Goal: Task Accomplishment & Management: Complete application form

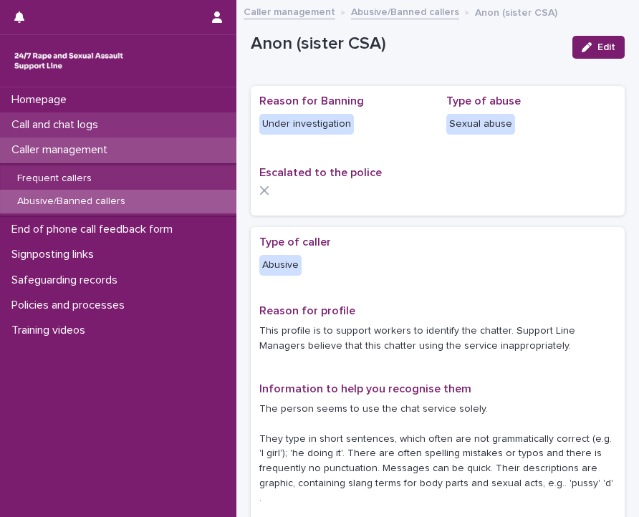
click at [61, 127] on p "Call and chat logs" at bounding box center [58, 125] width 104 height 14
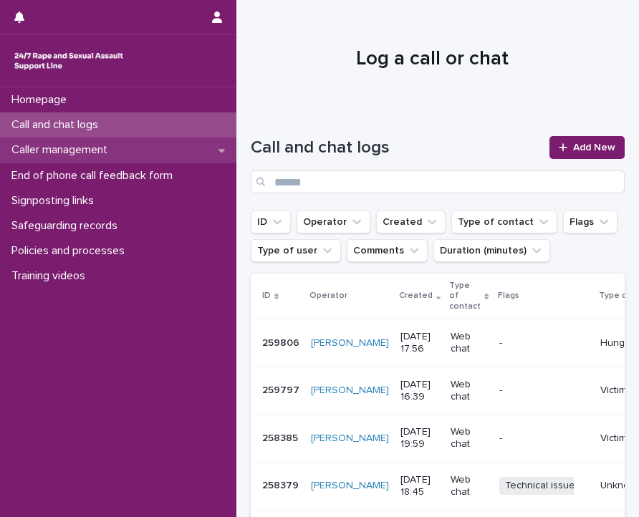
click at [64, 151] on p "Caller management" at bounding box center [62, 150] width 113 height 14
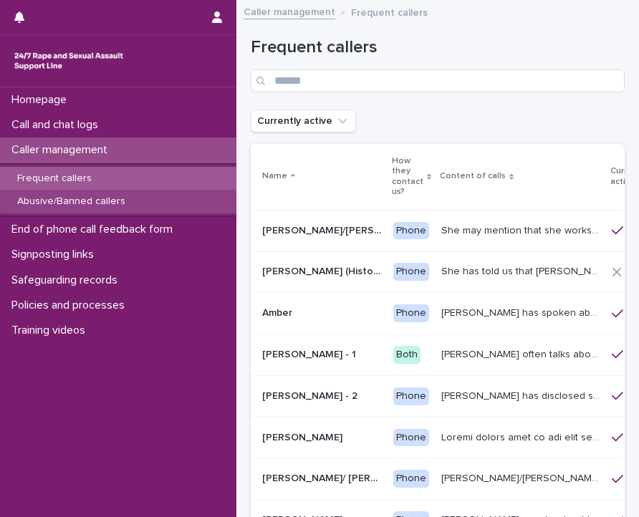
click at [137, 197] on div "Abusive/Banned callers" at bounding box center [118, 202] width 236 height 24
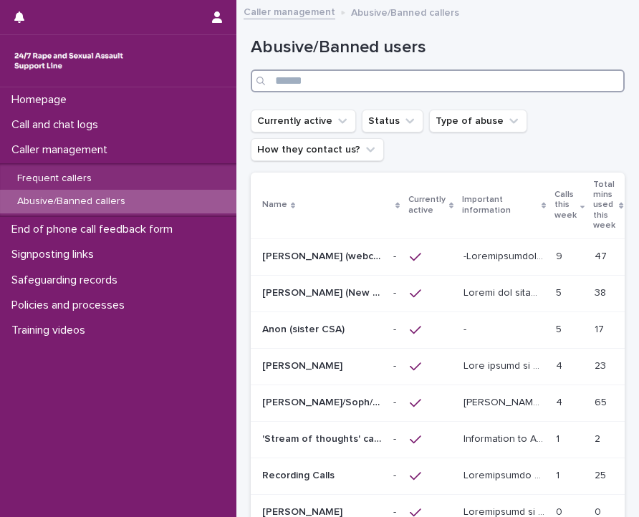
click at [312, 76] on input "Search" at bounding box center [438, 80] width 374 height 23
type input "*"
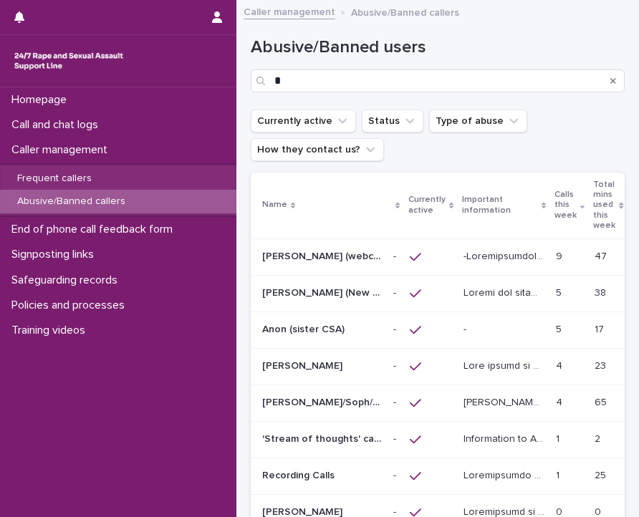
click at [359, 248] on div "[PERSON_NAME] (webchat) [PERSON_NAME] (webchat)" at bounding box center [322, 257] width 120 height 24
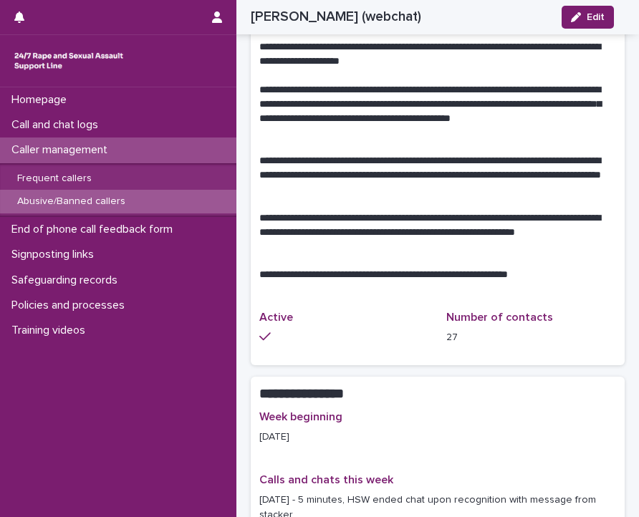
scroll to position [961, 0]
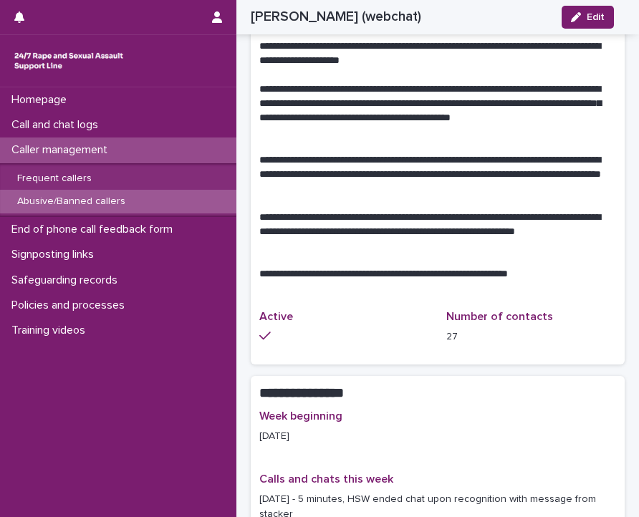
click at [137, 200] on div "Abusive/Banned callers" at bounding box center [118, 202] width 236 height 24
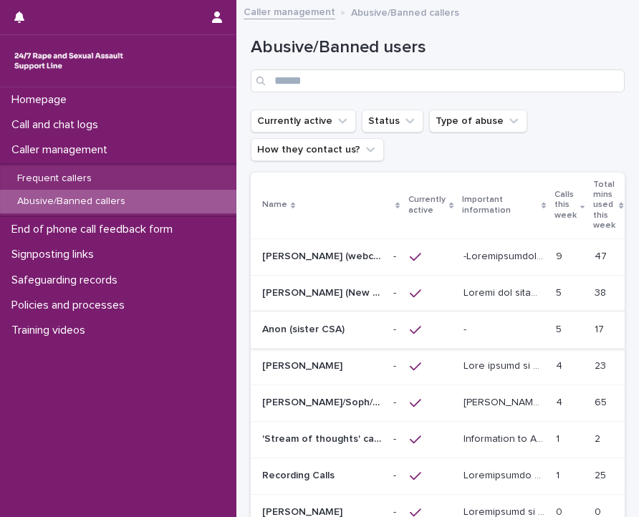
scroll to position [25, 0]
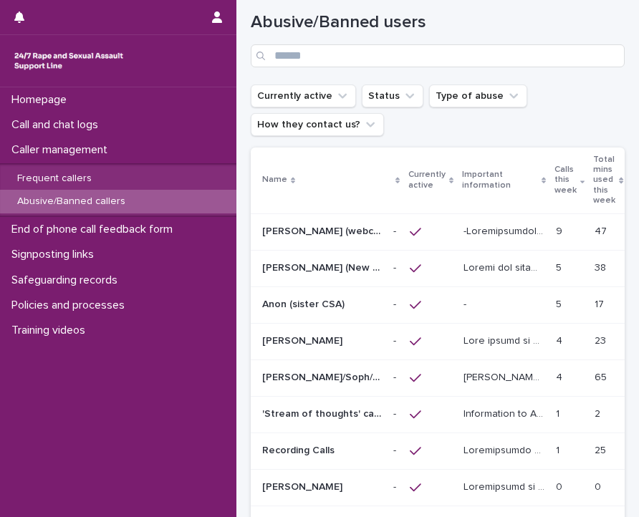
click at [343, 67] on div "Abusive/Banned users" at bounding box center [438, 34] width 374 height 101
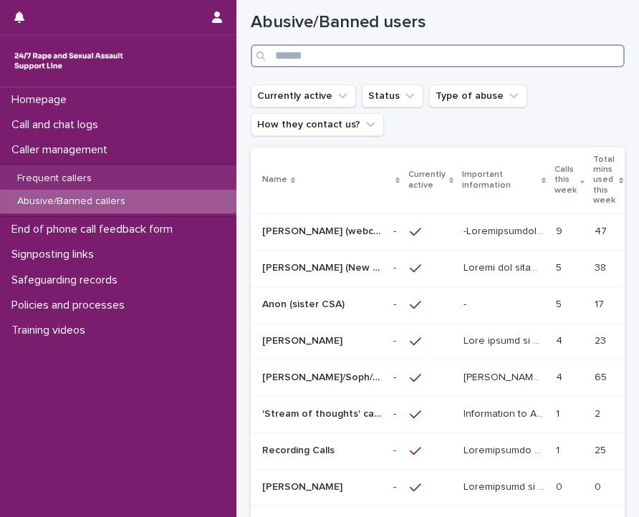
click at [336, 54] on input "Search" at bounding box center [438, 55] width 374 height 23
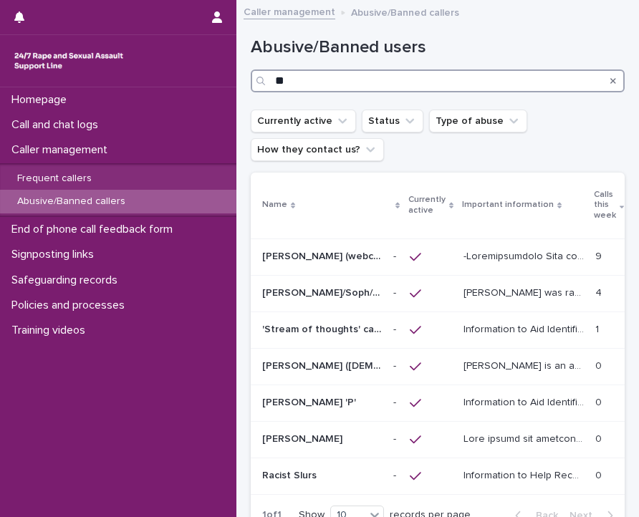
type input "*"
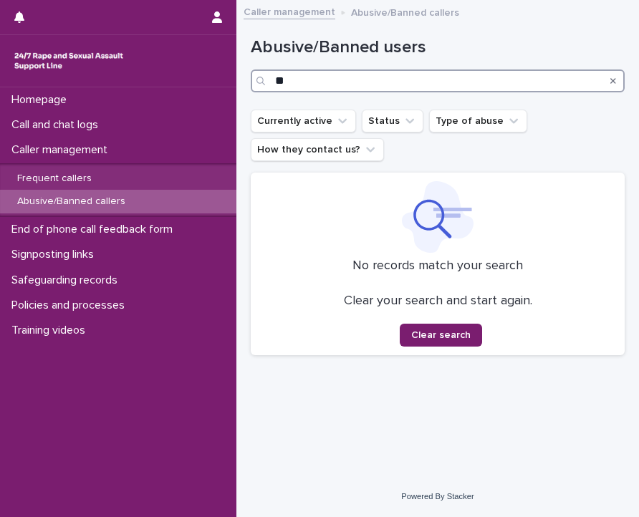
type input "*"
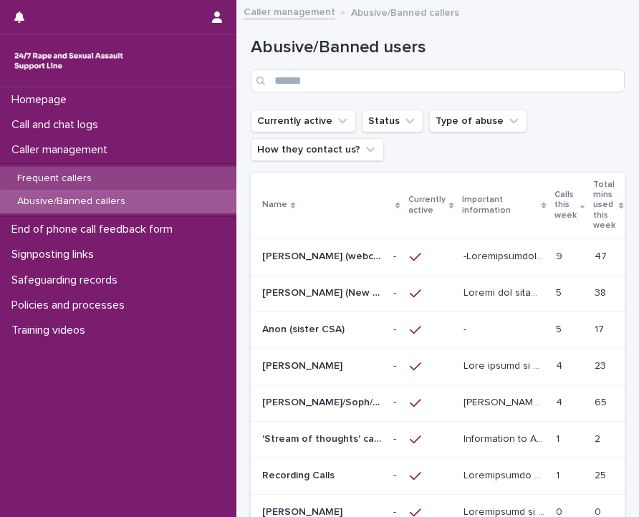
click at [130, 170] on div "Frequent callers" at bounding box center [118, 179] width 236 height 24
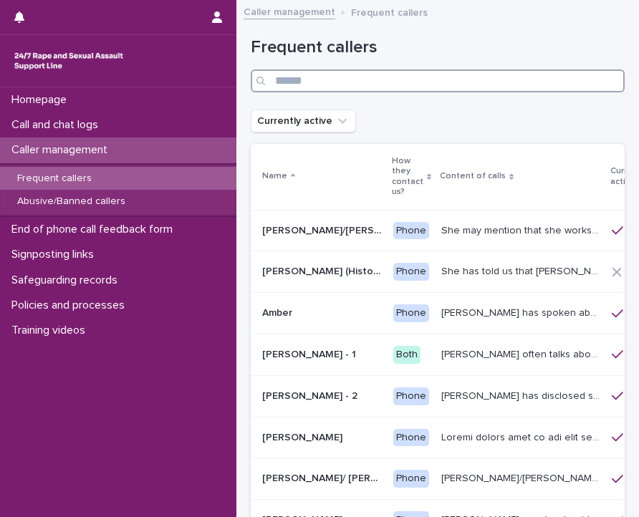
click at [352, 84] on input "Search" at bounding box center [438, 80] width 374 height 23
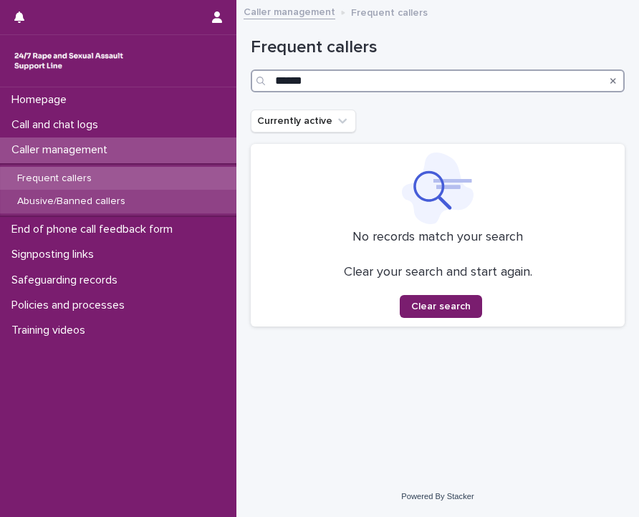
type input "******"
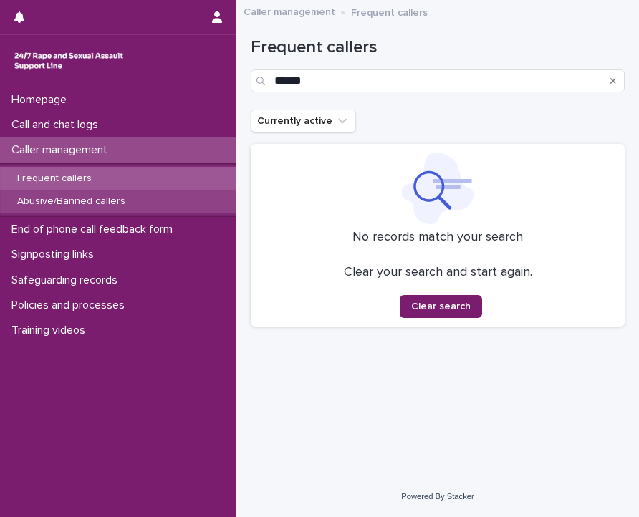
click at [87, 200] on p "Abusive/Banned callers" at bounding box center [71, 201] width 131 height 12
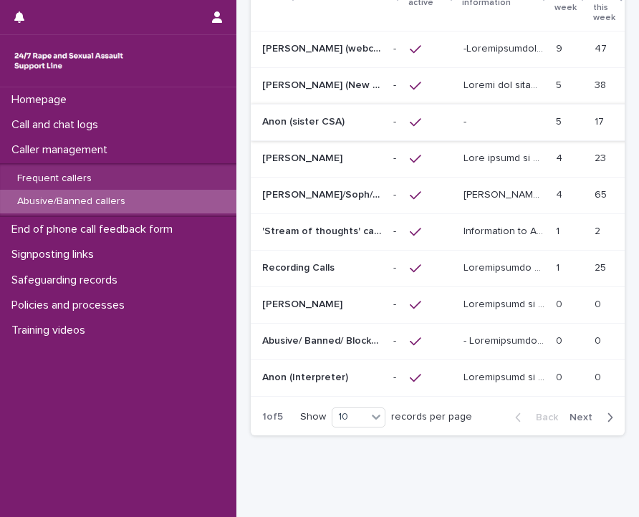
scroll to position [213, 0]
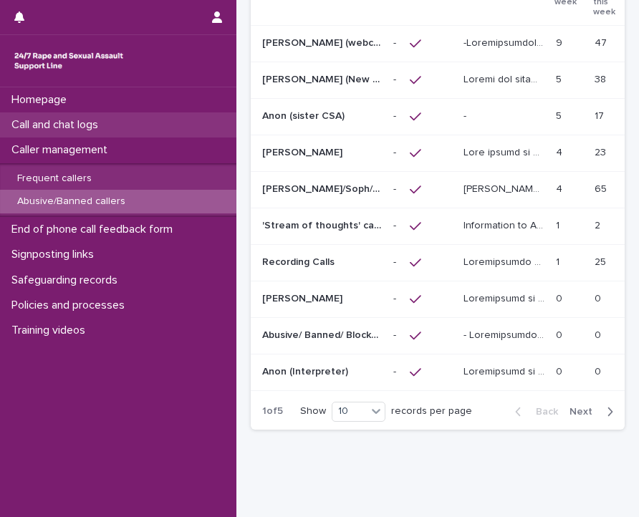
click at [126, 124] on div "Call and chat logs" at bounding box center [118, 124] width 236 height 25
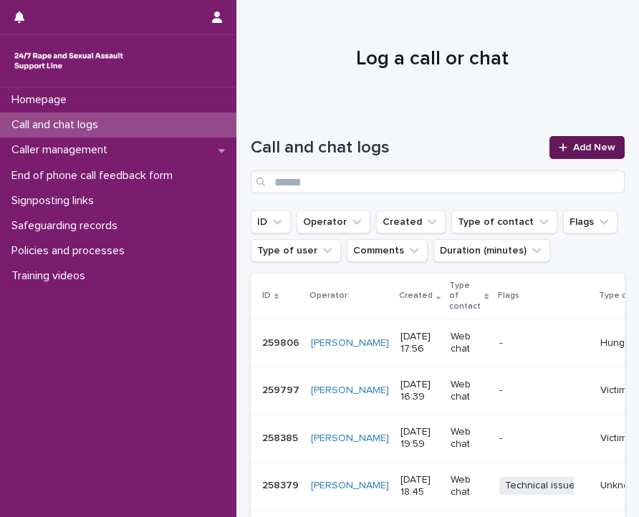
click at [586, 147] on span "Add New" at bounding box center [594, 147] width 42 height 10
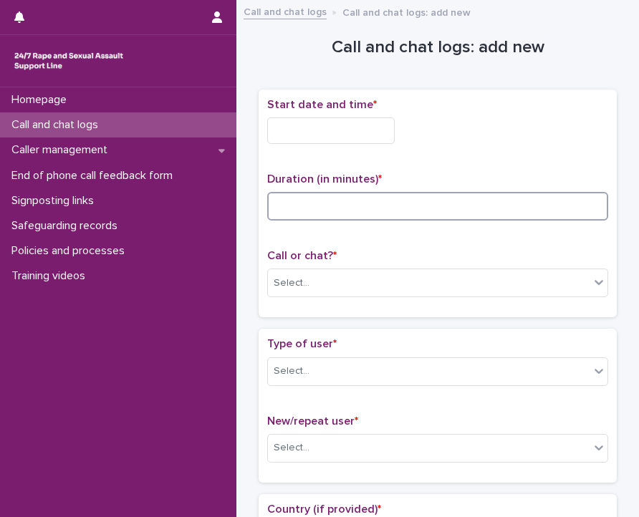
click at [306, 201] on input at bounding box center [437, 206] width 341 height 29
type input "**"
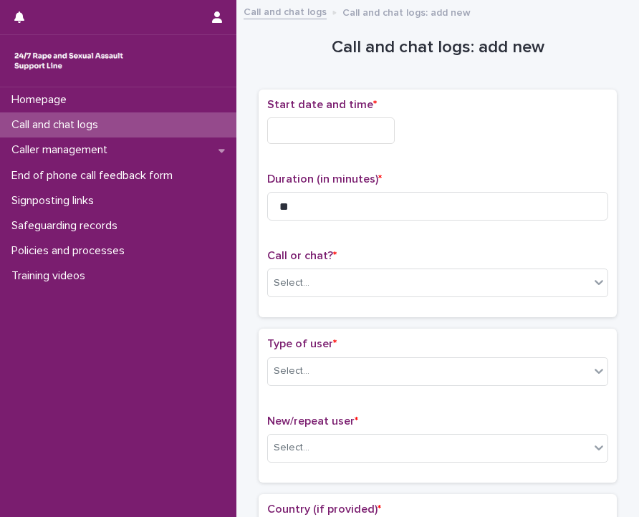
click at [284, 130] on input "text" at bounding box center [330, 130] width 127 height 26
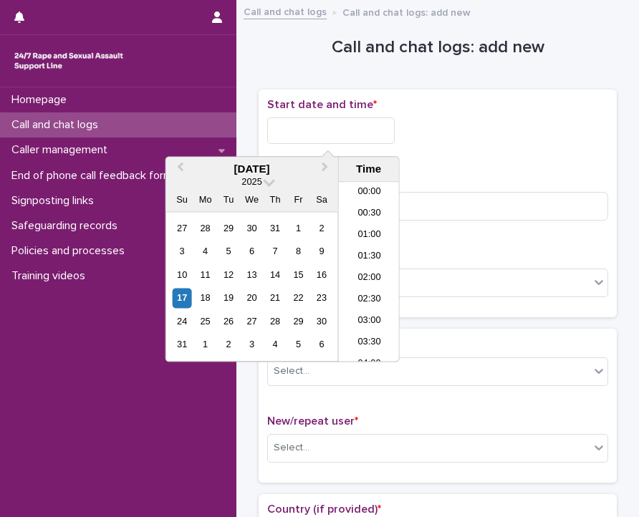
scroll to position [716, 0]
click at [368, 258] on li "18:00" at bounding box center [369, 250] width 61 height 21
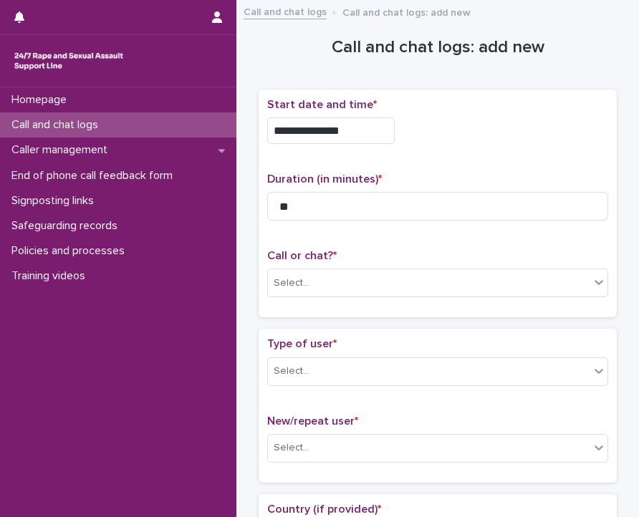
click at [342, 124] on input "**********" at bounding box center [330, 130] width 127 height 26
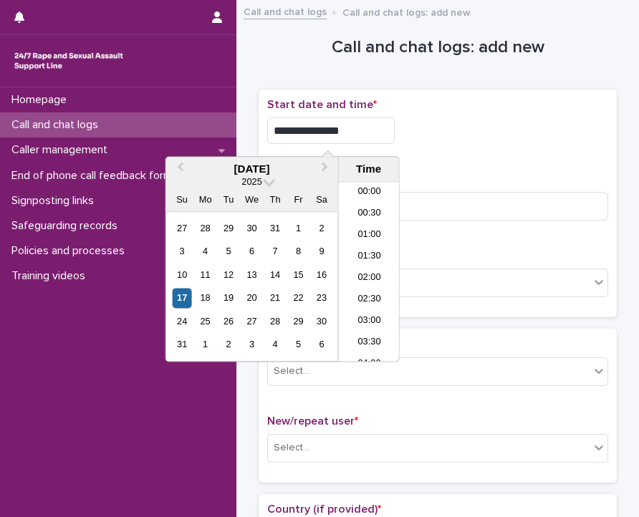
scroll to position [694, 0]
type input "**********"
click at [423, 271] on div "Select..." at bounding box center [428, 283] width 321 height 24
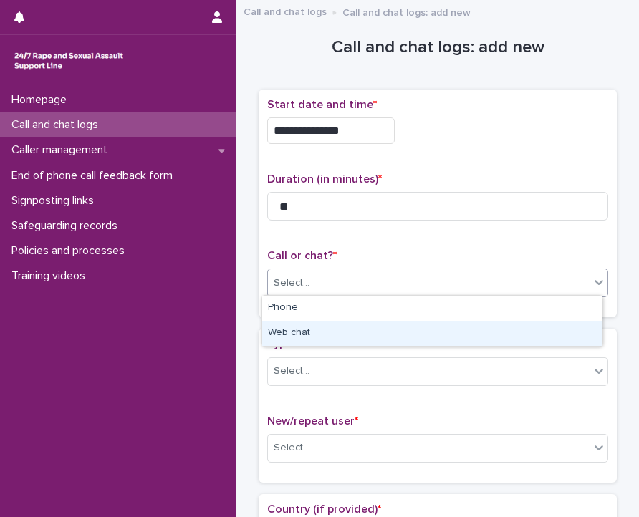
click at [306, 333] on div "Web chat" at bounding box center [431, 333] width 339 height 25
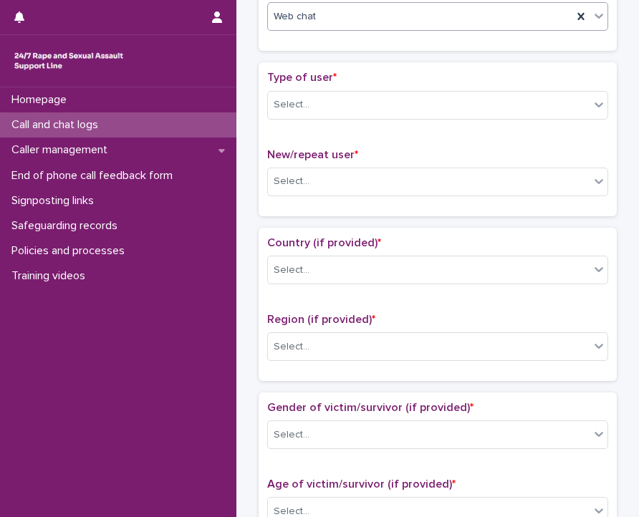
scroll to position [272, 0]
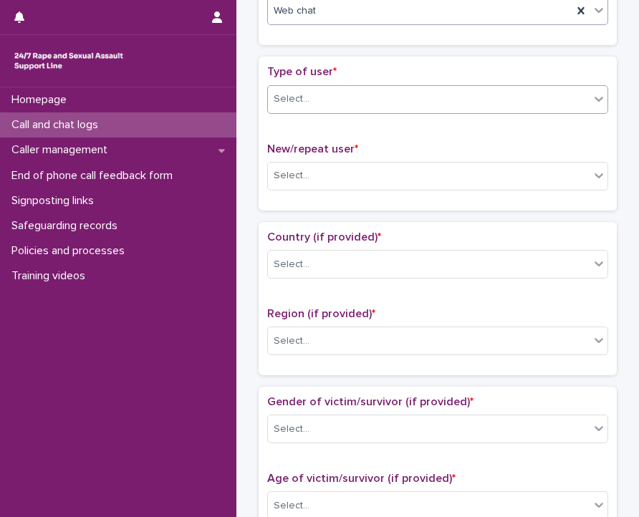
click at [306, 94] on div "Select..." at bounding box center [428, 99] width 321 height 24
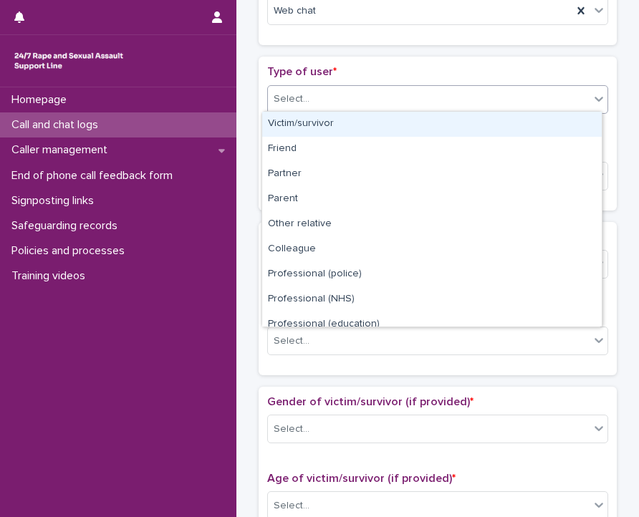
click at [363, 115] on div "Victim/survivor" at bounding box center [431, 124] width 339 height 25
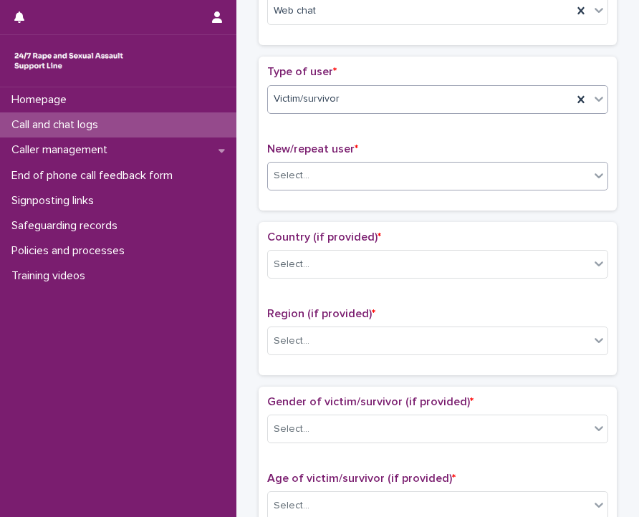
click at [318, 173] on div "Select..." at bounding box center [428, 176] width 321 height 24
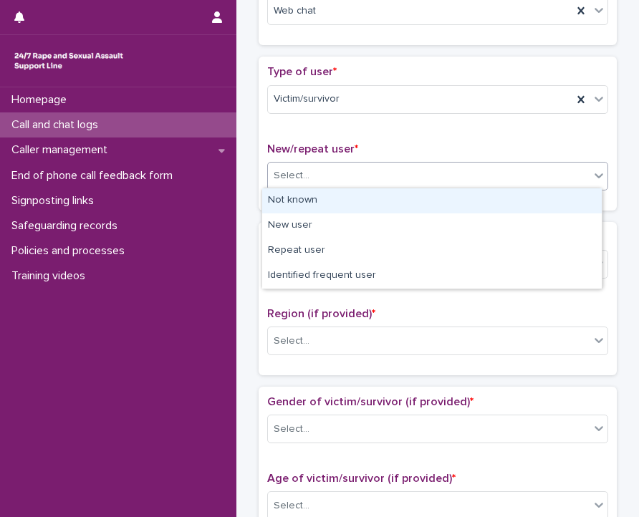
click at [306, 198] on div "Not known" at bounding box center [431, 200] width 339 height 25
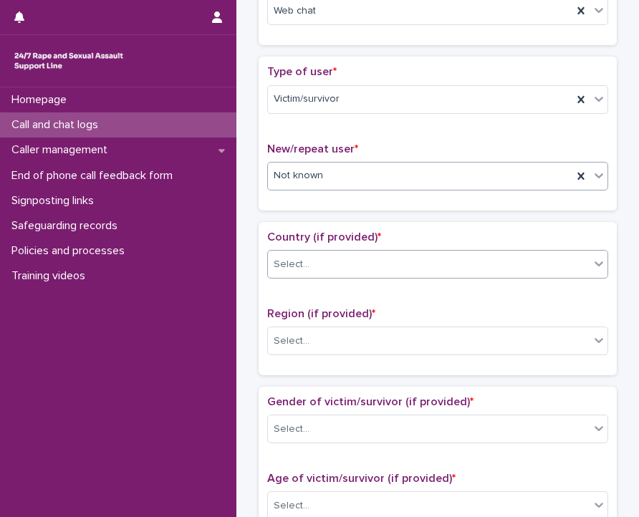
click at [309, 264] on div "Select..." at bounding box center [428, 265] width 321 height 24
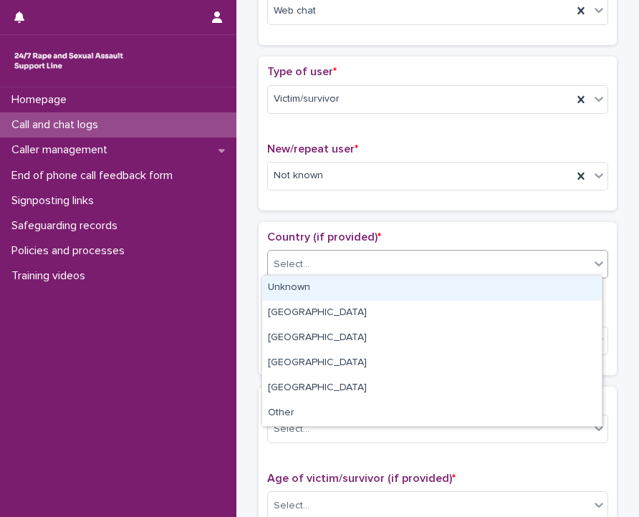
click at [312, 282] on div "Unknown" at bounding box center [431, 288] width 339 height 25
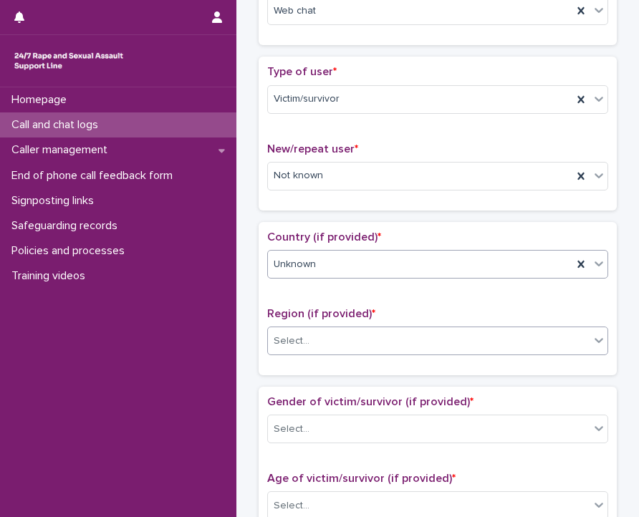
click at [314, 334] on div "Select..." at bounding box center [428, 341] width 321 height 24
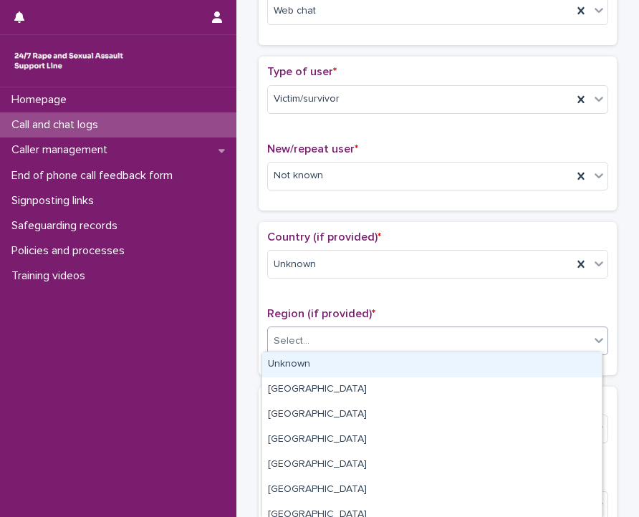
click at [314, 359] on div "Unknown" at bounding box center [431, 364] width 339 height 25
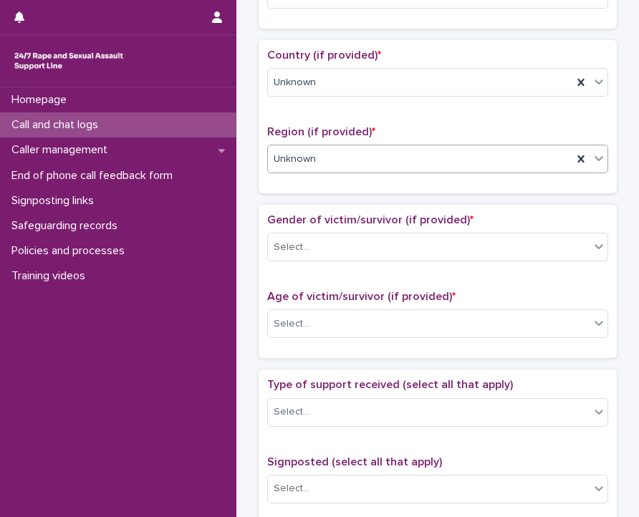
scroll to position [455, 0]
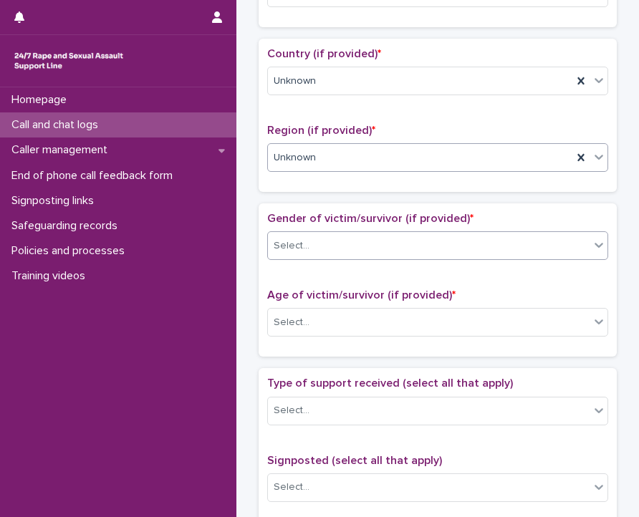
click at [314, 252] on div "Select..." at bounding box center [428, 246] width 321 height 24
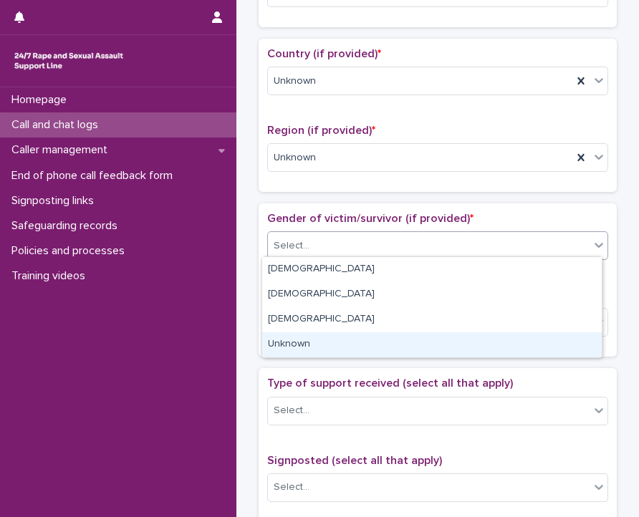
click at [311, 343] on div "Unknown" at bounding box center [431, 344] width 339 height 25
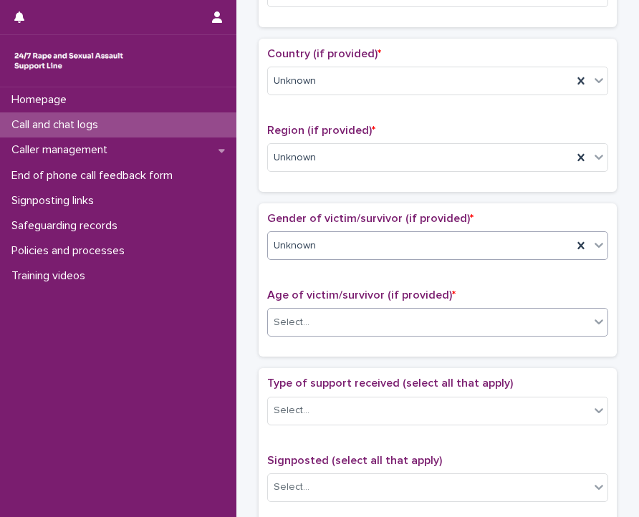
click at [317, 330] on div "Select..." at bounding box center [437, 322] width 341 height 29
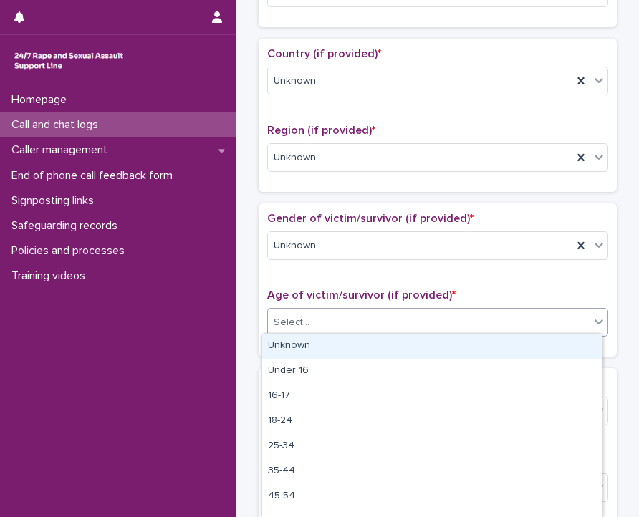
click at [314, 346] on div "Unknown" at bounding box center [431, 346] width 339 height 25
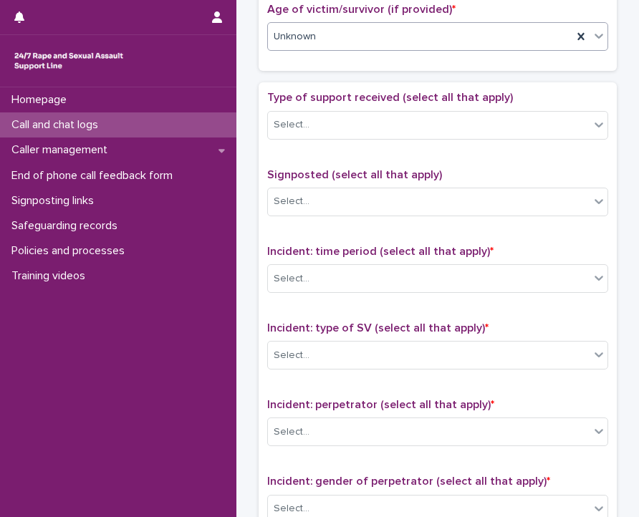
scroll to position [742, 0]
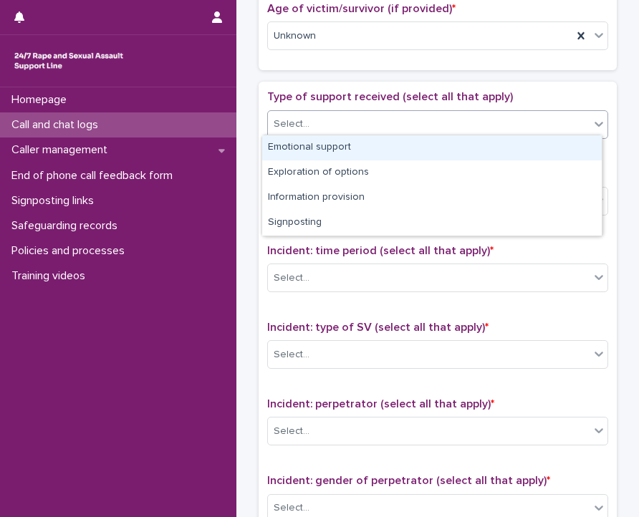
click at [346, 130] on div "Select..." at bounding box center [428, 124] width 321 height 24
click at [344, 147] on div "Emotional support" at bounding box center [431, 147] width 339 height 25
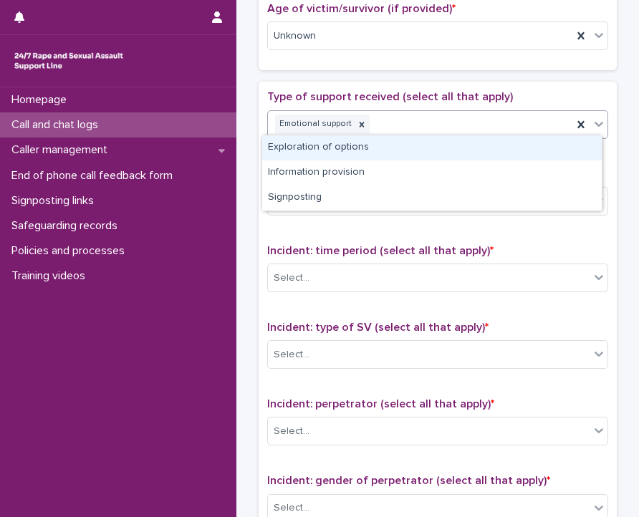
click at [402, 112] on div "Emotional support" at bounding box center [420, 124] width 304 height 25
click at [388, 151] on div "Exploration of options" at bounding box center [431, 147] width 339 height 25
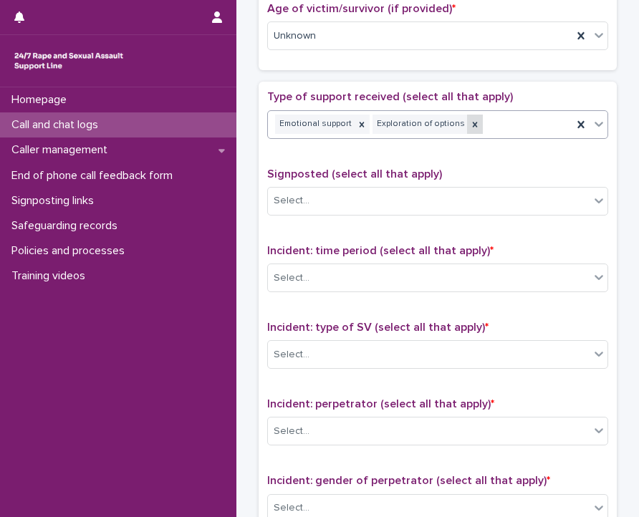
click at [467, 120] on div at bounding box center [475, 124] width 16 height 19
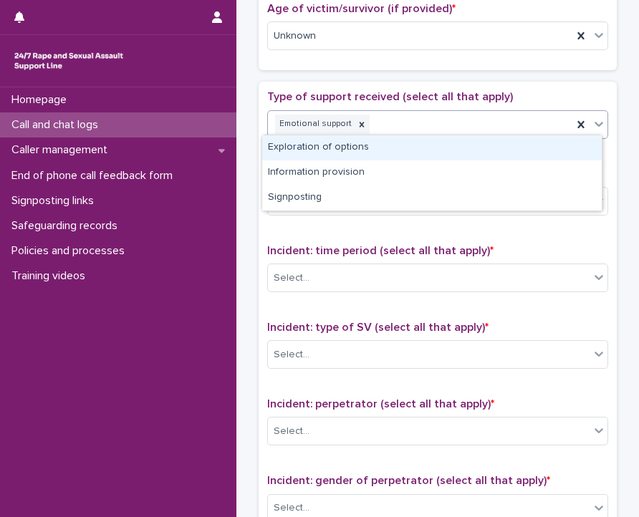
click at [477, 118] on div "Emotional support" at bounding box center [420, 124] width 304 height 25
click at [409, 146] on div "Exploration of options" at bounding box center [431, 147] width 339 height 25
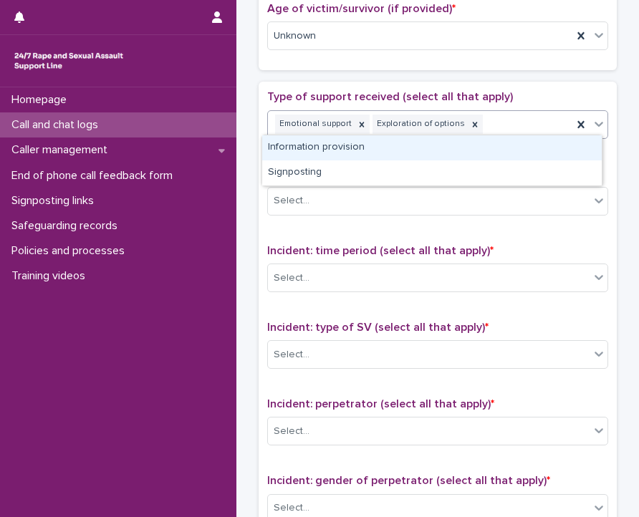
click at [502, 115] on div "Emotional support Exploration of options" at bounding box center [420, 124] width 304 height 25
click at [444, 148] on div "Information provision" at bounding box center [431, 147] width 339 height 25
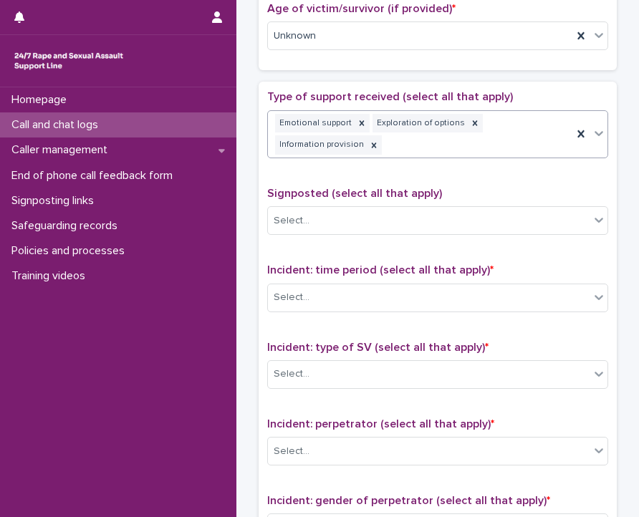
click at [530, 121] on div "Emotional support Exploration of options Information provision" at bounding box center [420, 134] width 304 height 47
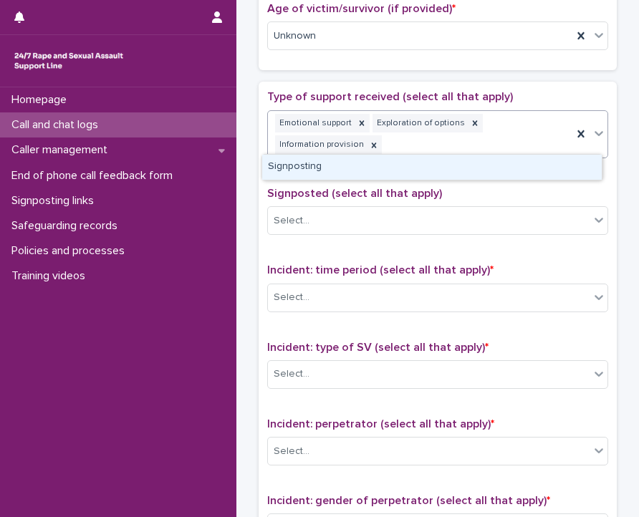
click at [513, 149] on div "Emotional support Exploration of options Information provision" at bounding box center [420, 134] width 304 height 47
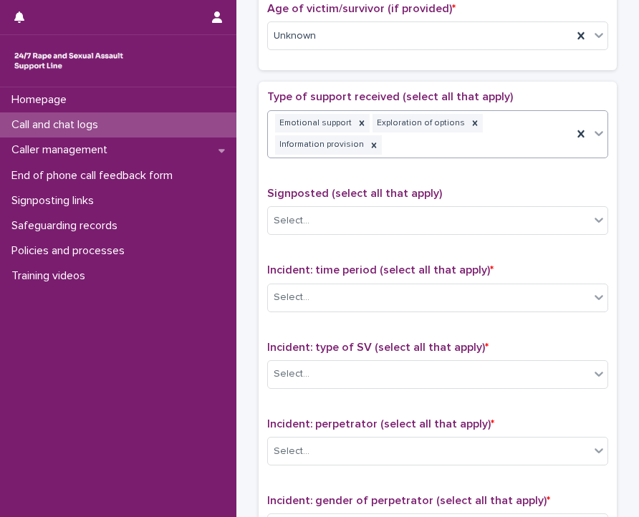
click at [501, 152] on div "Emotional support Exploration of options Information provision" at bounding box center [420, 134] width 304 height 47
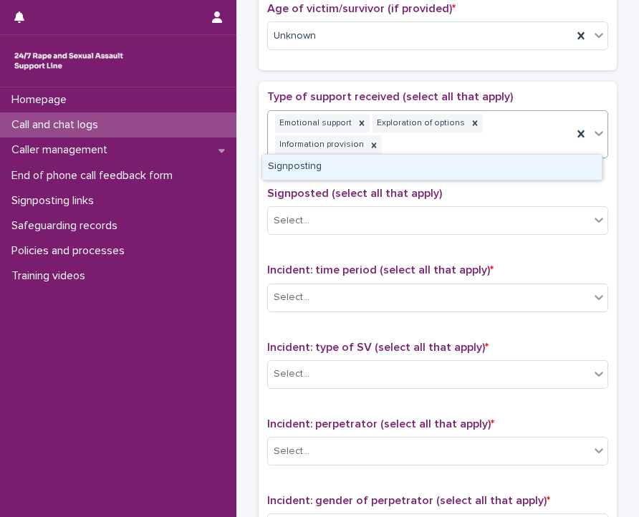
click at [501, 166] on div "Signposting" at bounding box center [431, 167] width 339 height 25
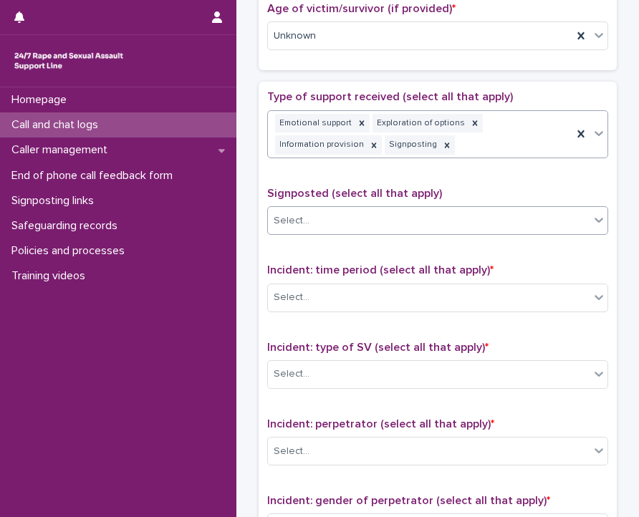
click at [461, 218] on div "Select..." at bounding box center [428, 221] width 321 height 24
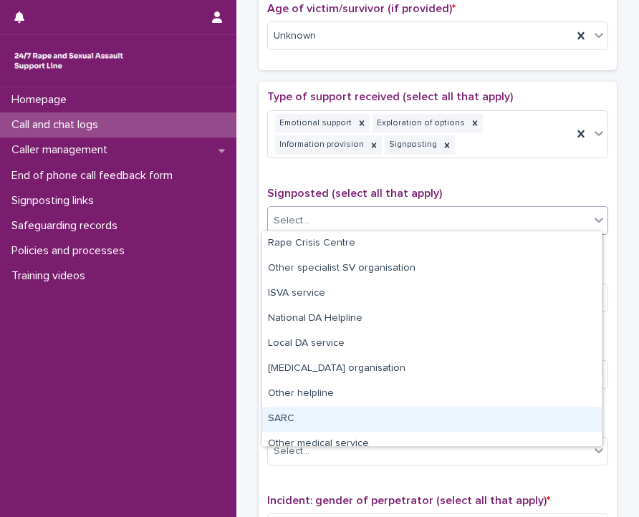
click at [346, 418] on div "SARC" at bounding box center [431, 419] width 339 height 25
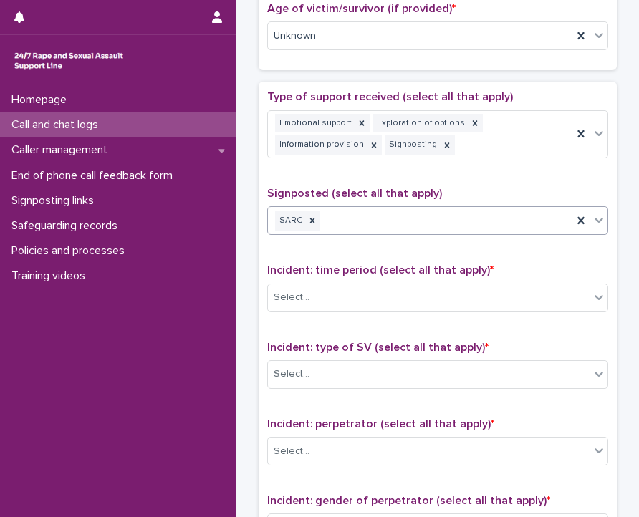
click at [445, 227] on div "SARC" at bounding box center [420, 220] width 304 height 25
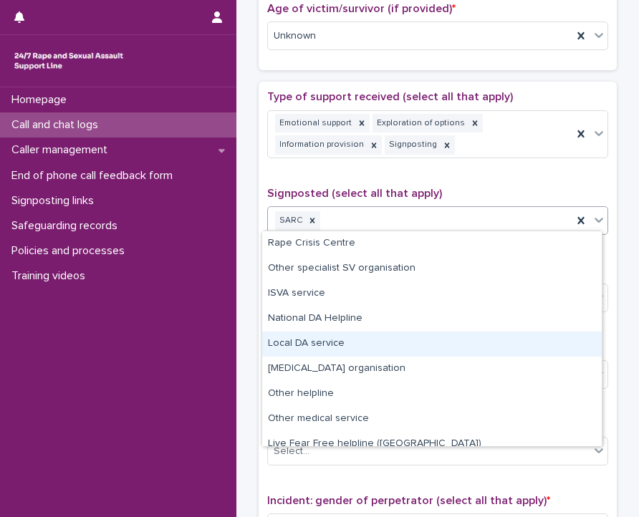
click at [247, 349] on div "**********" at bounding box center [437, 27] width 388 height 1520
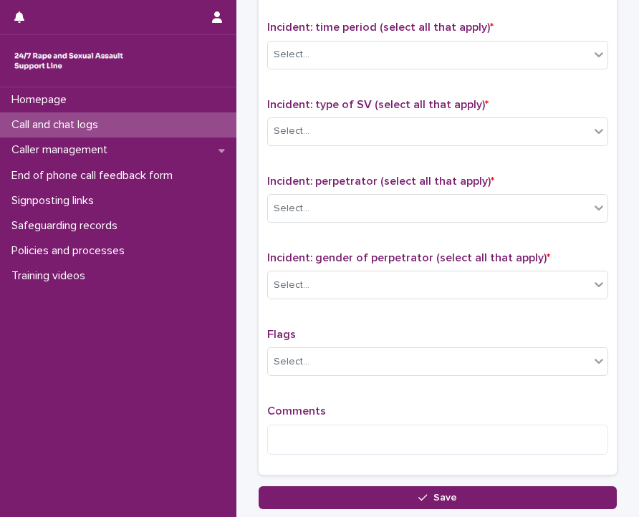
scroll to position [985, 0]
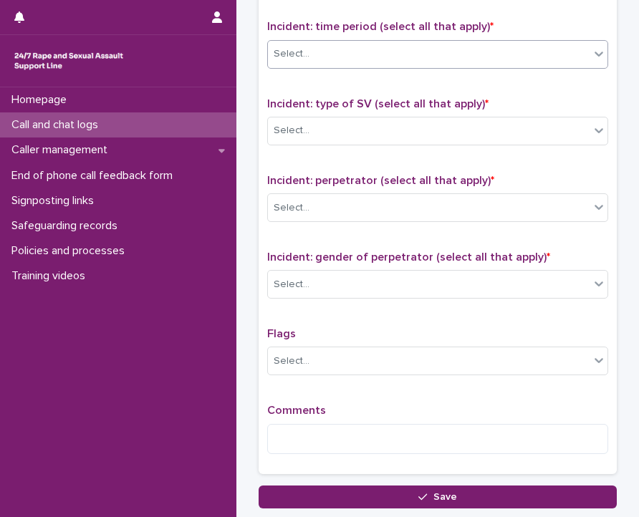
click at [380, 55] on div "Select..." at bounding box center [428, 54] width 321 height 24
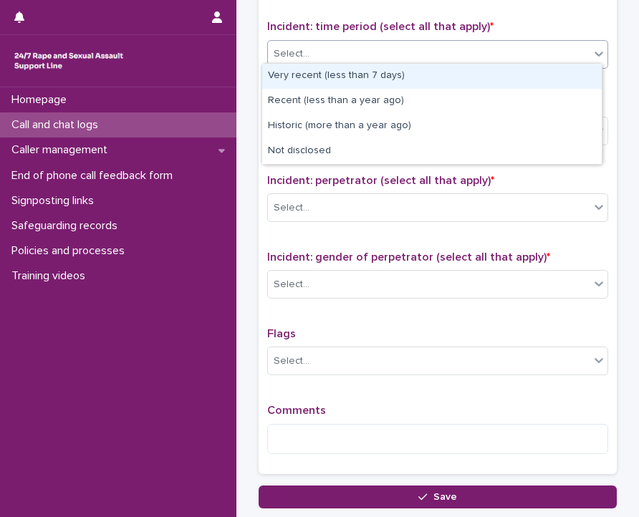
click at [346, 78] on div "Very recent (less than 7 days)" at bounding box center [431, 76] width 339 height 25
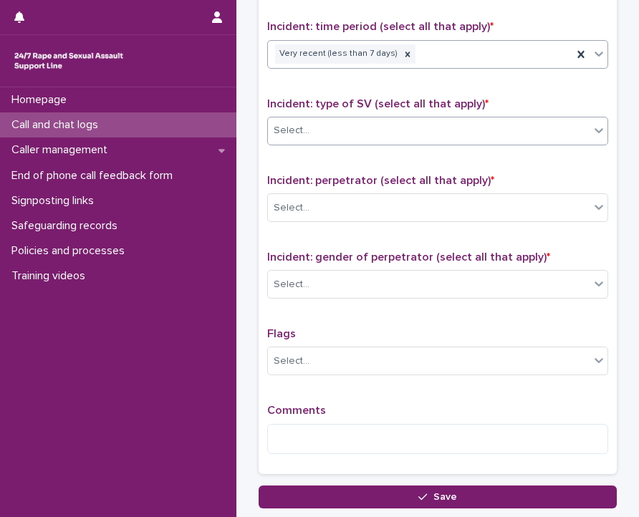
click at [326, 132] on div "Select..." at bounding box center [428, 131] width 321 height 24
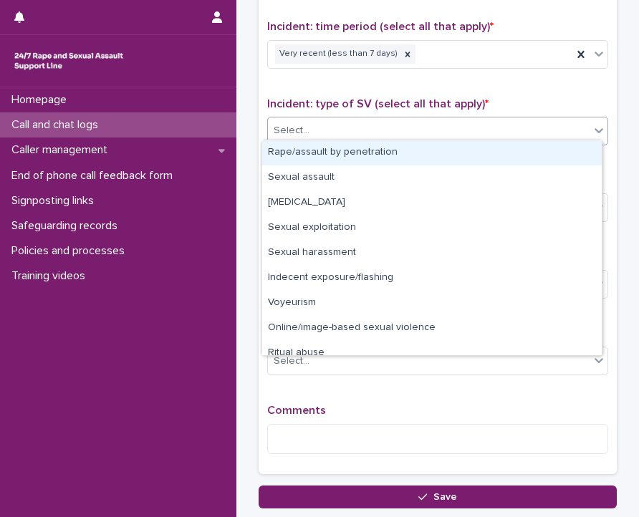
click at [327, 152] on div "Rape/assault by penetration" at bounding box center [431, 152] width 339 height 25
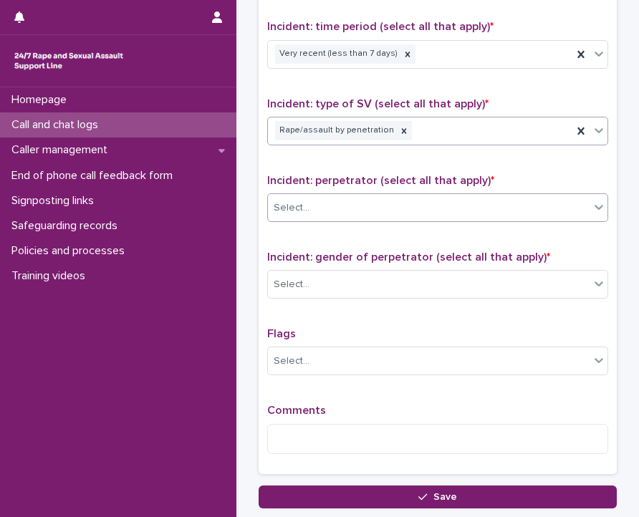
click at [326, 200] on div "Select..." at bounding box center [428, 208] width 321 height 24
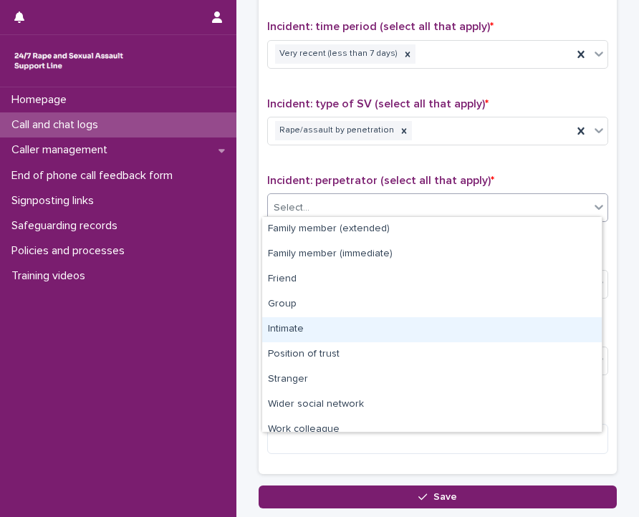
scroll to position [60, 0]
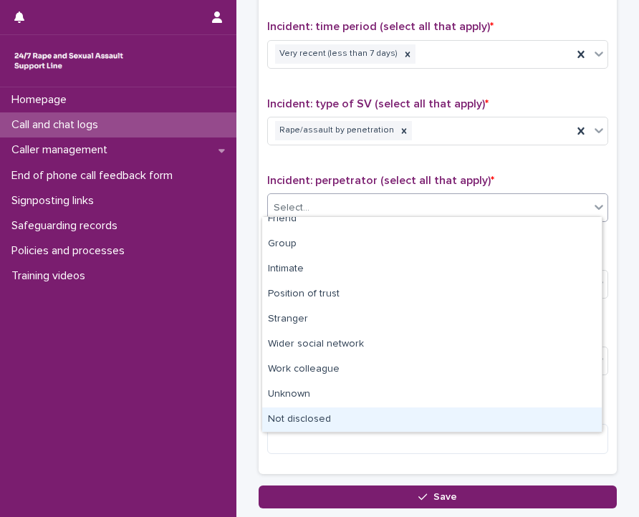
click at [308, 414] on div "Not disclosed" at bounding box center [431, 419] width 339 height 25
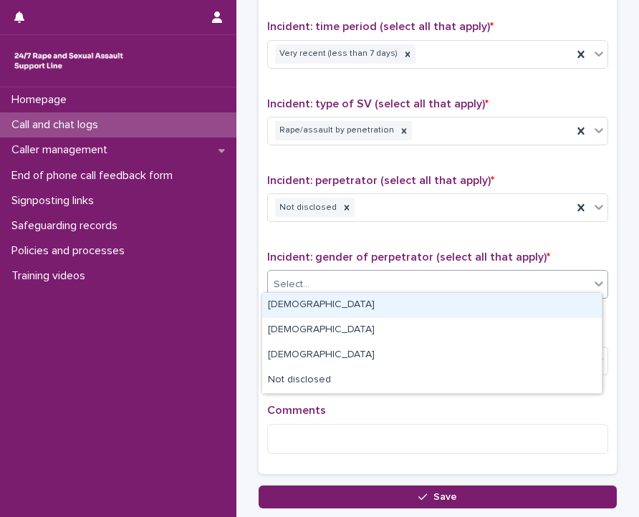
click at [341, 281] on div "Select..." at bounding box center [428, 285] width 321 height 24
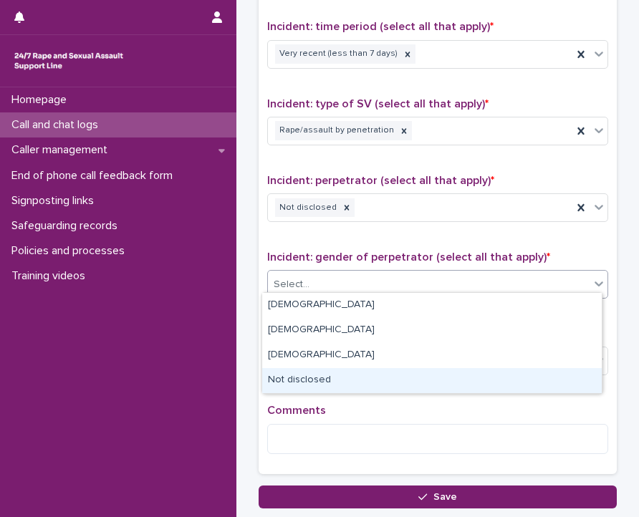
click at [317, 384] on div "Not disclosed" at bounding box center [431, 380] width 339 height 25
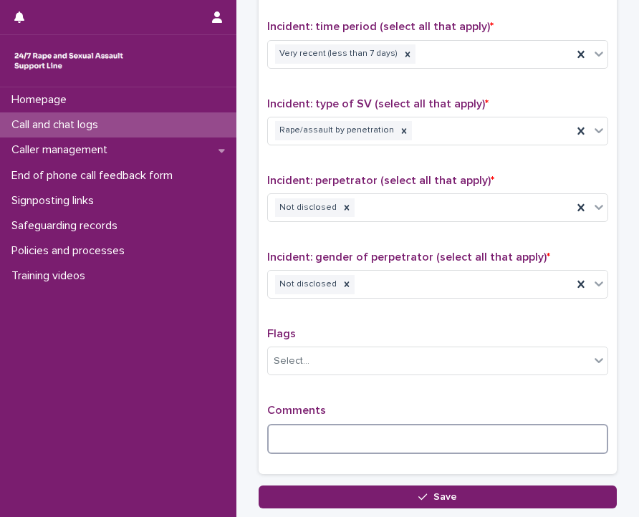
click at [312, 424] on textarea at bounding box center [437, 439] width 341 height 31
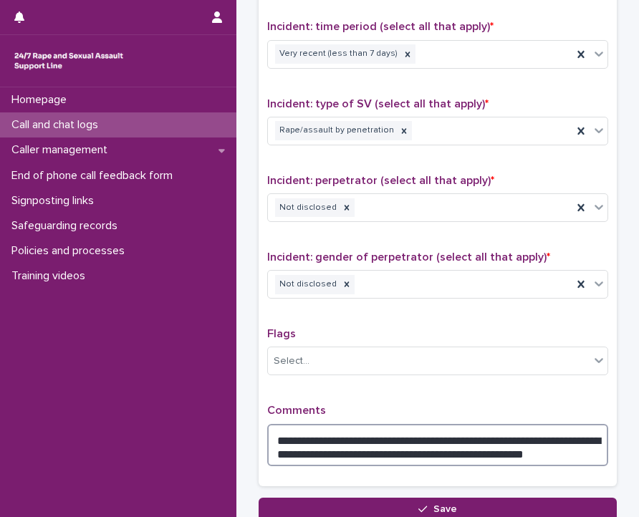
click at [554, 446] on textarea "**********" at bounding box center [437, 445] width 341 height 43
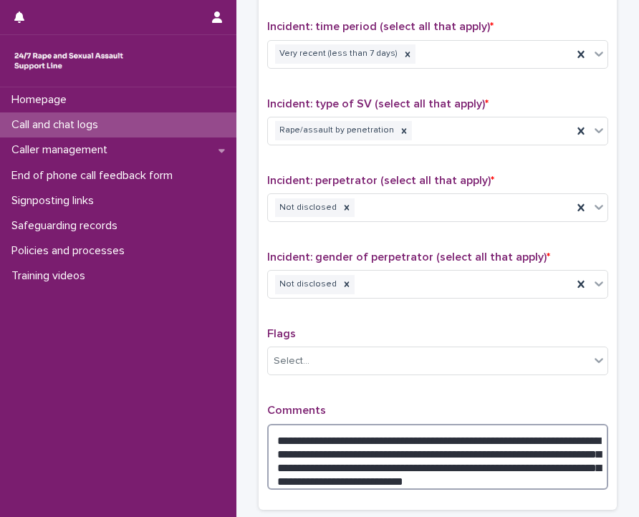
click at [479, 470] on textarea "**********" at bounding box center [437, 457] width 341 height 67
click at [445, 473] on textarea "**********" at bounding box center [437, 457] width 341 height 67
click at [387, 468] on textarea "**********" at bounding box center [437, 457] width 341 height 67
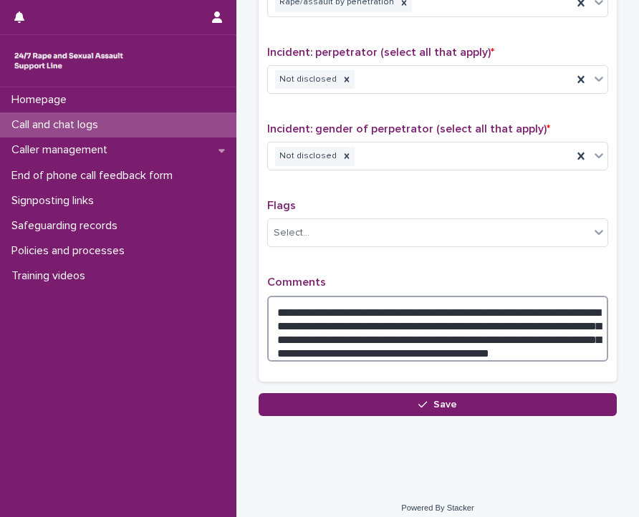
scroll to position [1114, 0]
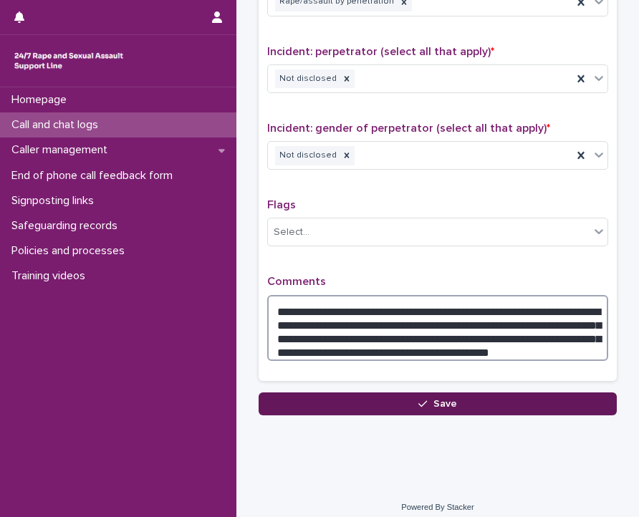
type textarea "**********"
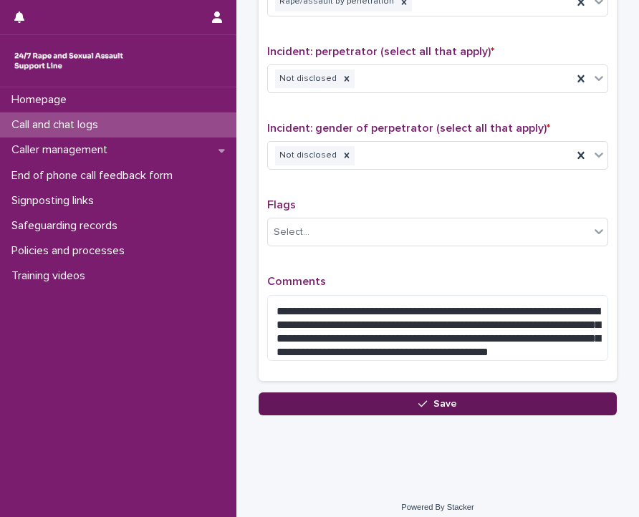
click at [479, 400] on button "Save" at bounding box center [437, 403] width 358 height 23
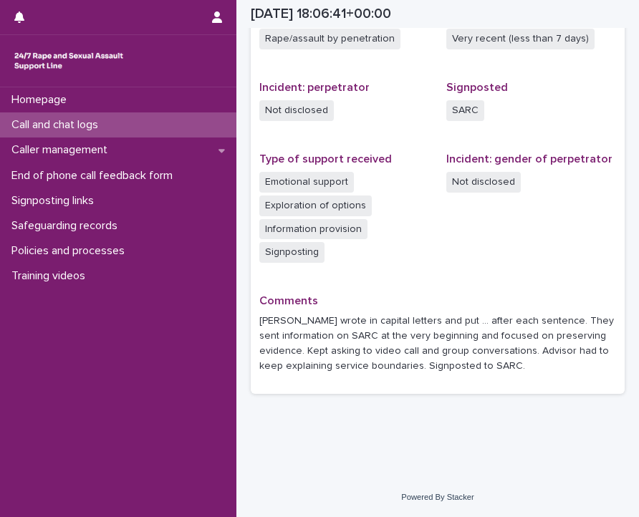
scroll to position [500, 0]
click at [146, 120] on div "Call and chat logs" at bounding box center [118, 124] width 236 height 25
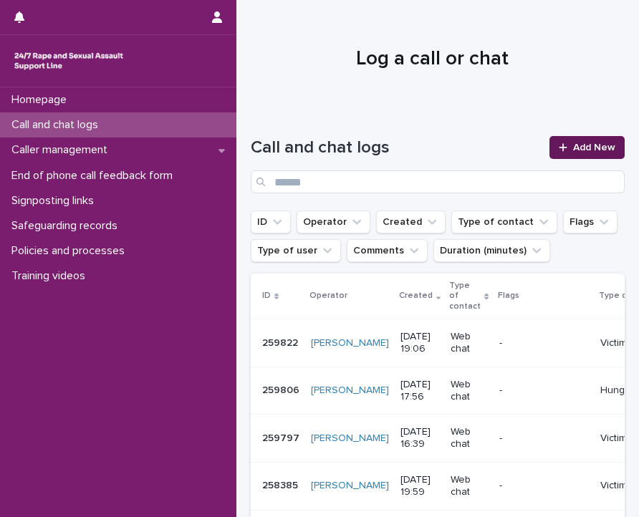
click at [568, 137] on link "Add New" at bounding box center [586, 147] width 75 height 23
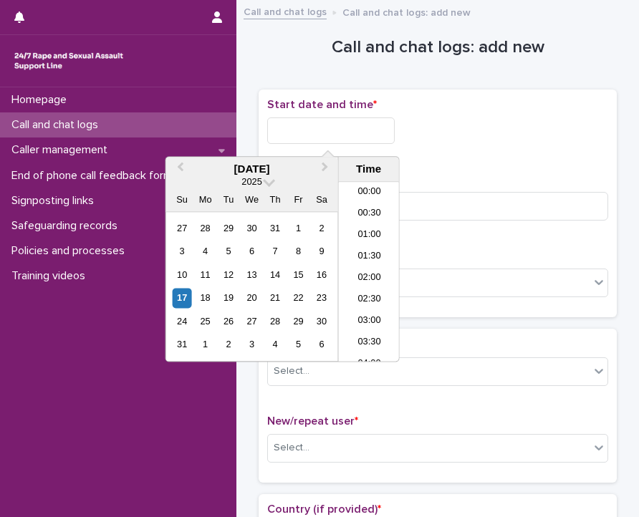
click at [298, 135] on input "text" at bounding box center [330, 130] width 127 height 26
click at [367, 267] on li "19:00" at bounding box center [369, 271] width 61 height 21
click at [358, 121] on input "**********" at bounding box center [330, 130] width 127 height 26
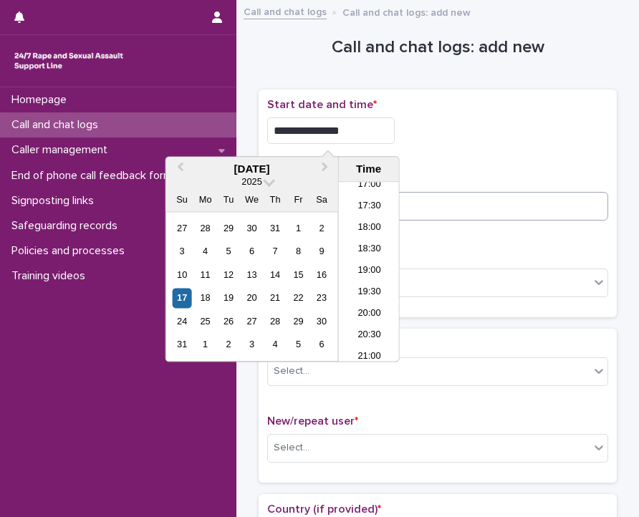
type input "**********"
click at [435, 213] on input at bounding box center [437, 206] width 341 height 29
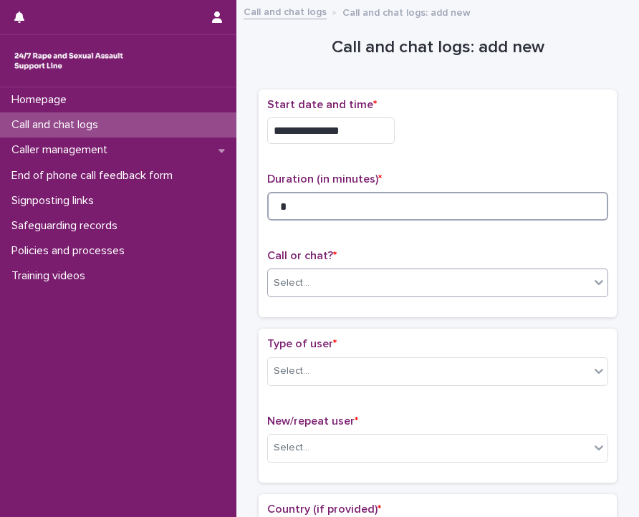
type input "*"
click at [416, 278] on div "Select..." at bounding box center [428, 283] width 321 height 24
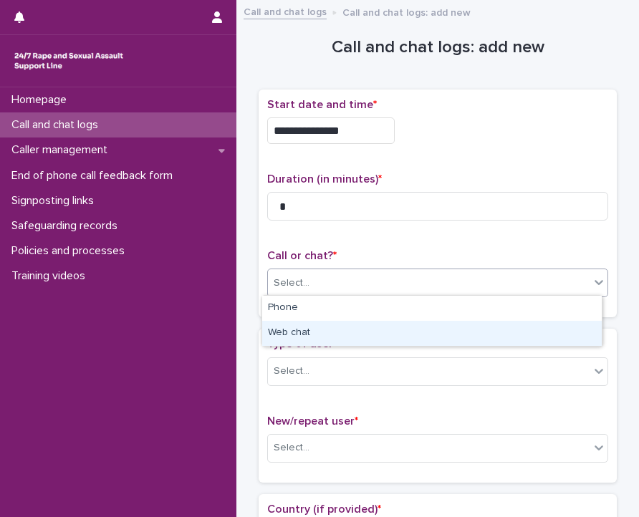
click at [378, 327] on div "Web chat" at bounding box center [431, 333] width 339 height 25
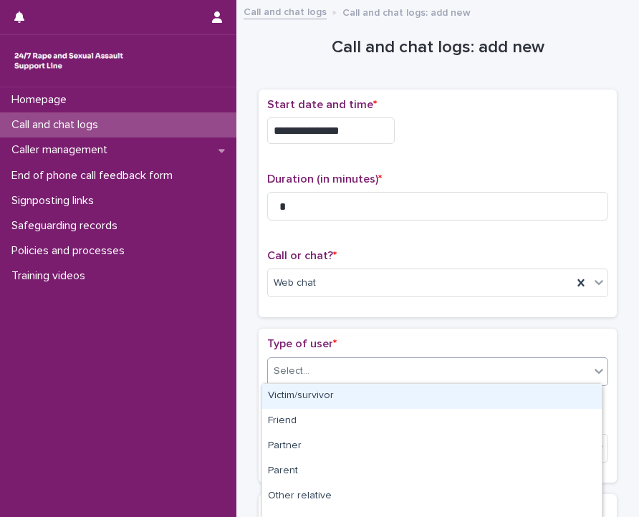
click at [360, 376] on div "Select..." at bounding box center [428, 371] width 321 height 24
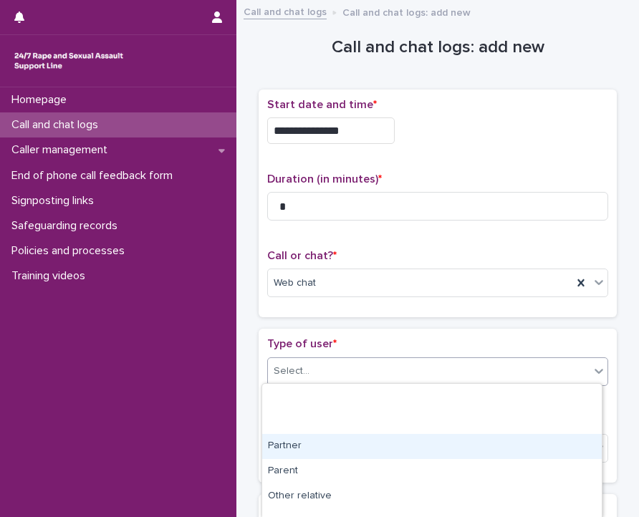
scroll to position [241, 0]
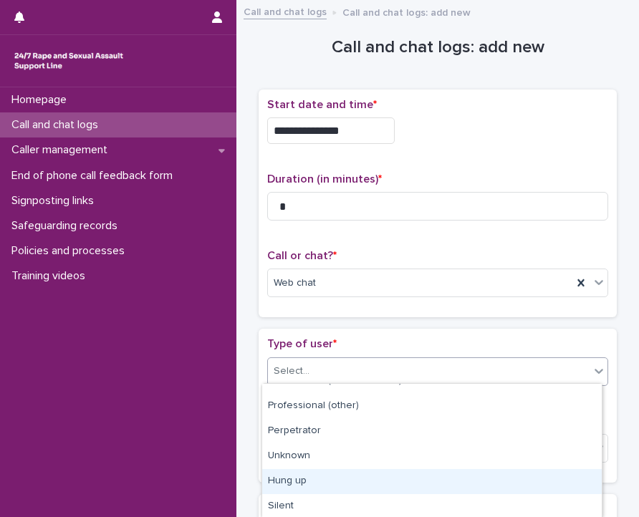
click at [302, 486] on div "Hung up" at bounding box center [431, 481] width 339 height 25
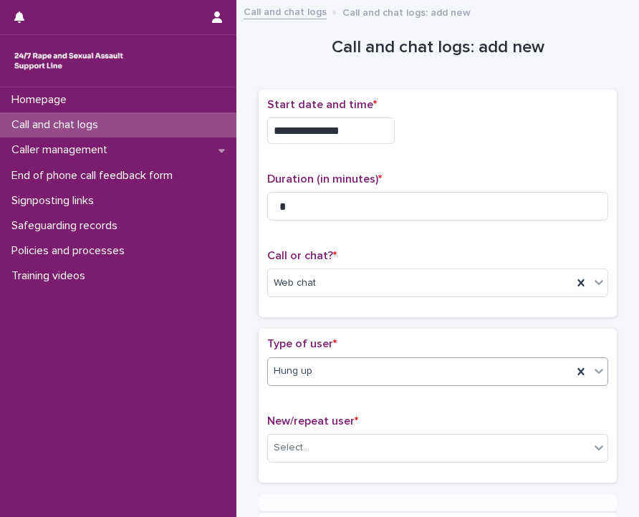
click at [314, 430] on div "New/repeat user * Select..." at bounding box center [437, 443] width 341 height 59
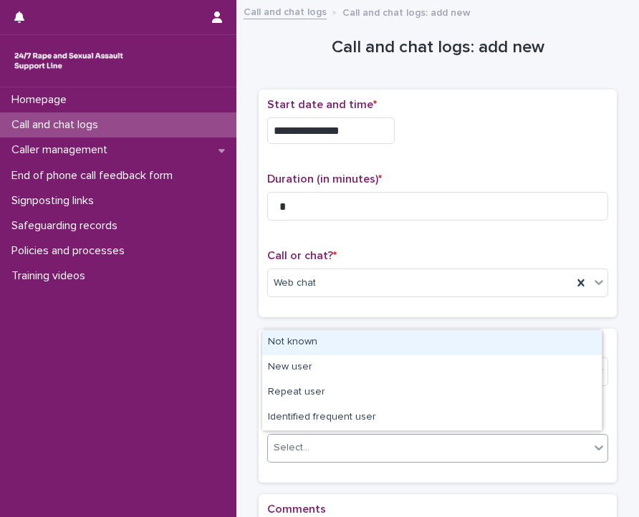
click at [315, 439] on div "Select..." at bounding box center [428, 448] width 321 height 24
click at [312, 344] on div "Not known" at bounding box center [431, 342] width 339 height 25
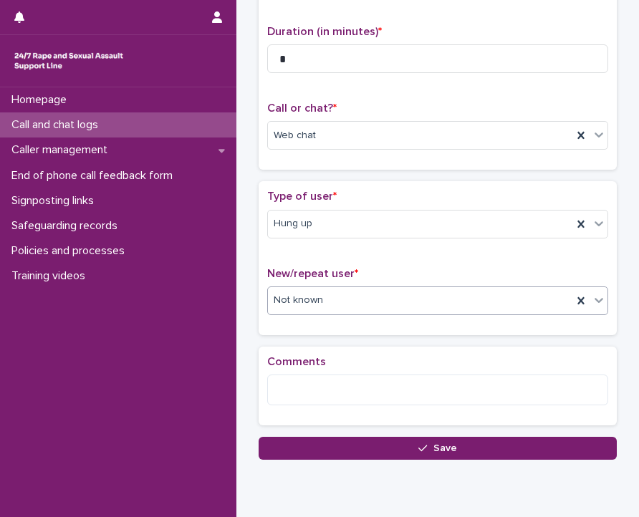
scroll to position [149, 0]
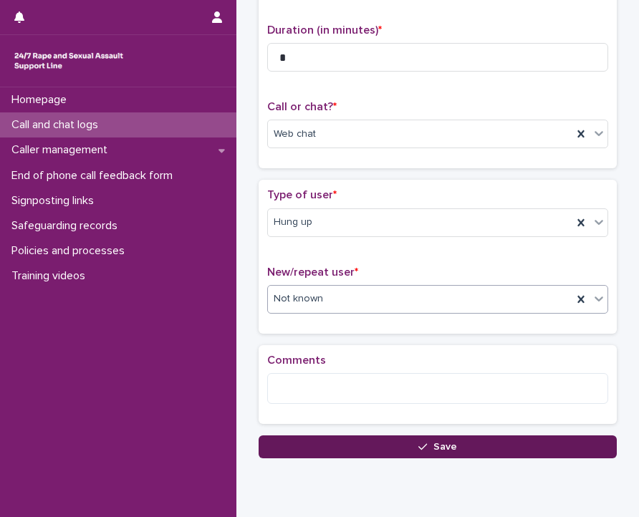
click at [315, 442] on button "Save" at bounding box center [437, 446] width 358 height 23
